Goal: Check status: Check status

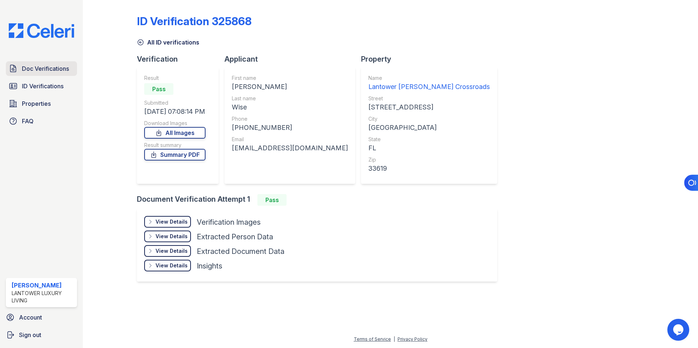
click at [36, 71] on span "Doc Verifications" at bounding box center [45, 68] width 47 height 9
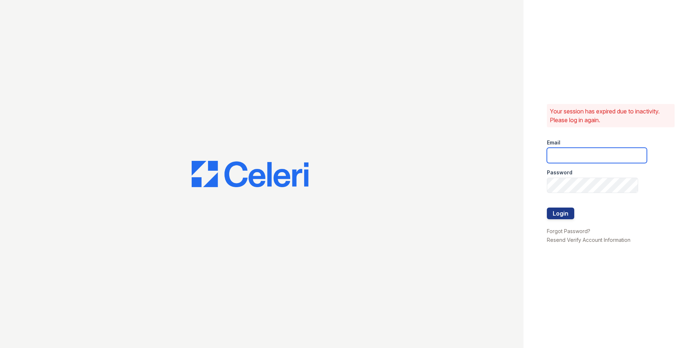
type input "lchotiner@lantowerliving.com"
click at [560, 215] on button "Login" at bounding box center [560, 214] width 27 height 12
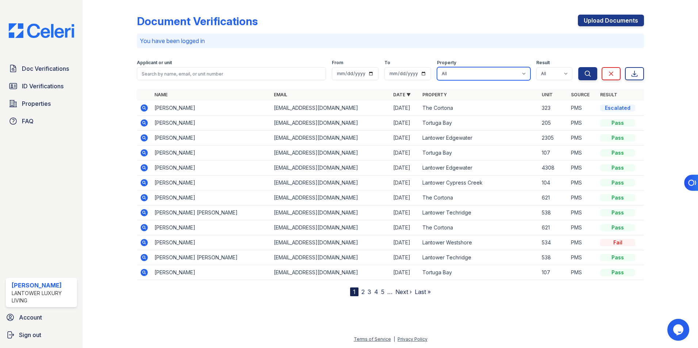
drag, startPoint x: 468, startPoint y: 71, endPoint x: 470, endPoint y: 81, distance: 10.7
click at [468, 71] on select "All Lantower [PERSON_NAME] [GEOGRAPHIC_DATA] [GEOGRAPHIC_DATA][PERSON_NAME] [GE…" at bounding box center [483, 73] width 93 height 13
select select "4618"
click at [437, 67] on select "All Lantower [PERSON_NAME] [GEOGRAPHIC_DATA] [GEOGRAPHIC_DATA][PERSON_NAME] [GE…" at bounding box center [483, 73] width 93 height 13
click at [587, 74] on icon "submit" at bounding box center [587, 73] width 7 height 7
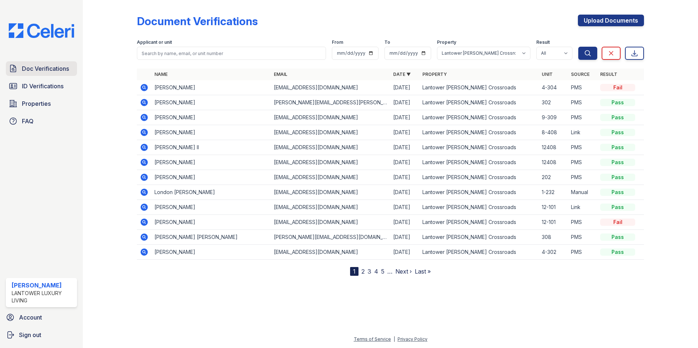
click at [38, 74] on link "Doc Verifications" at bounding box center [41, 68] width 71 height 15
